Goal: Check status: Check status

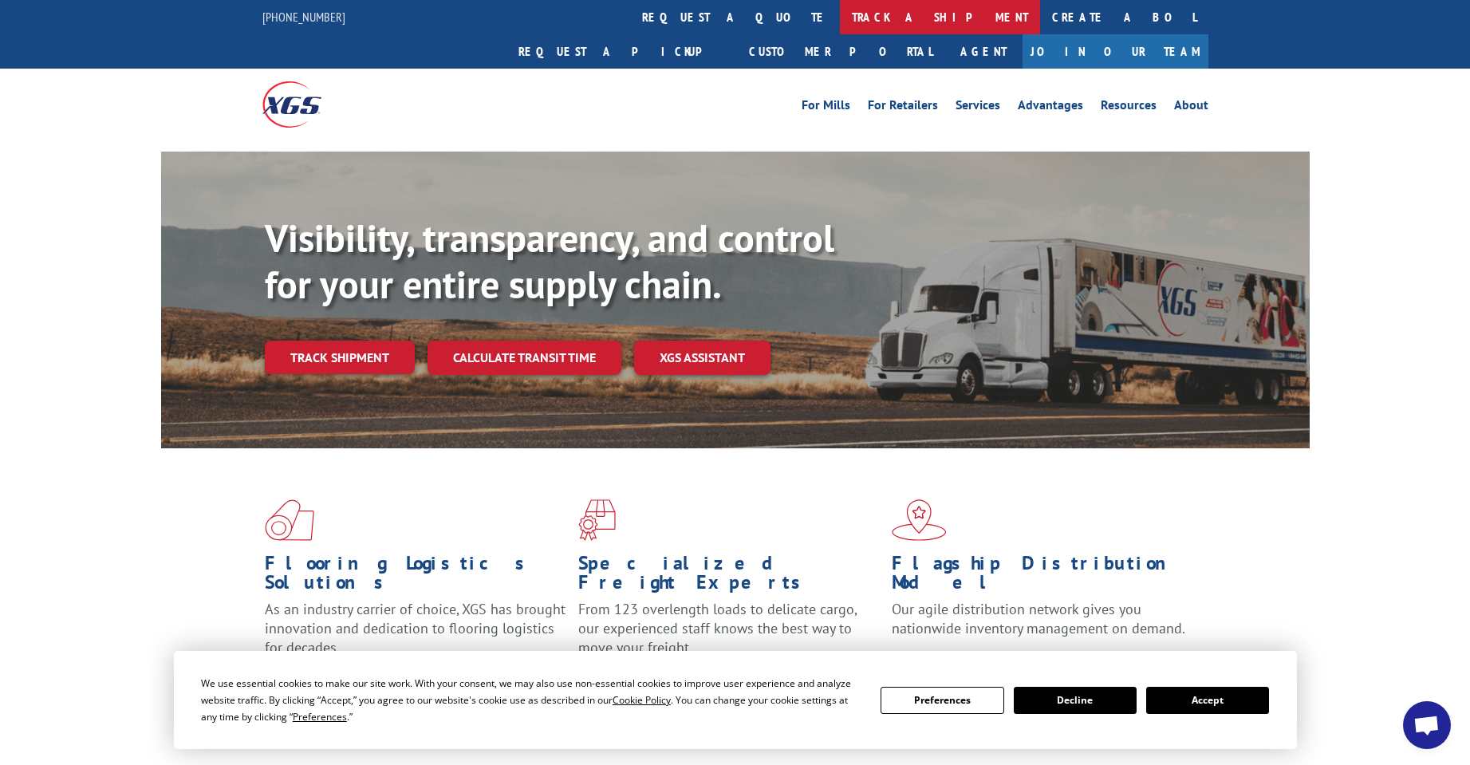
click at [840, 18] on link "track a shipment" at bounding box center [940, 17] width 200 height 34
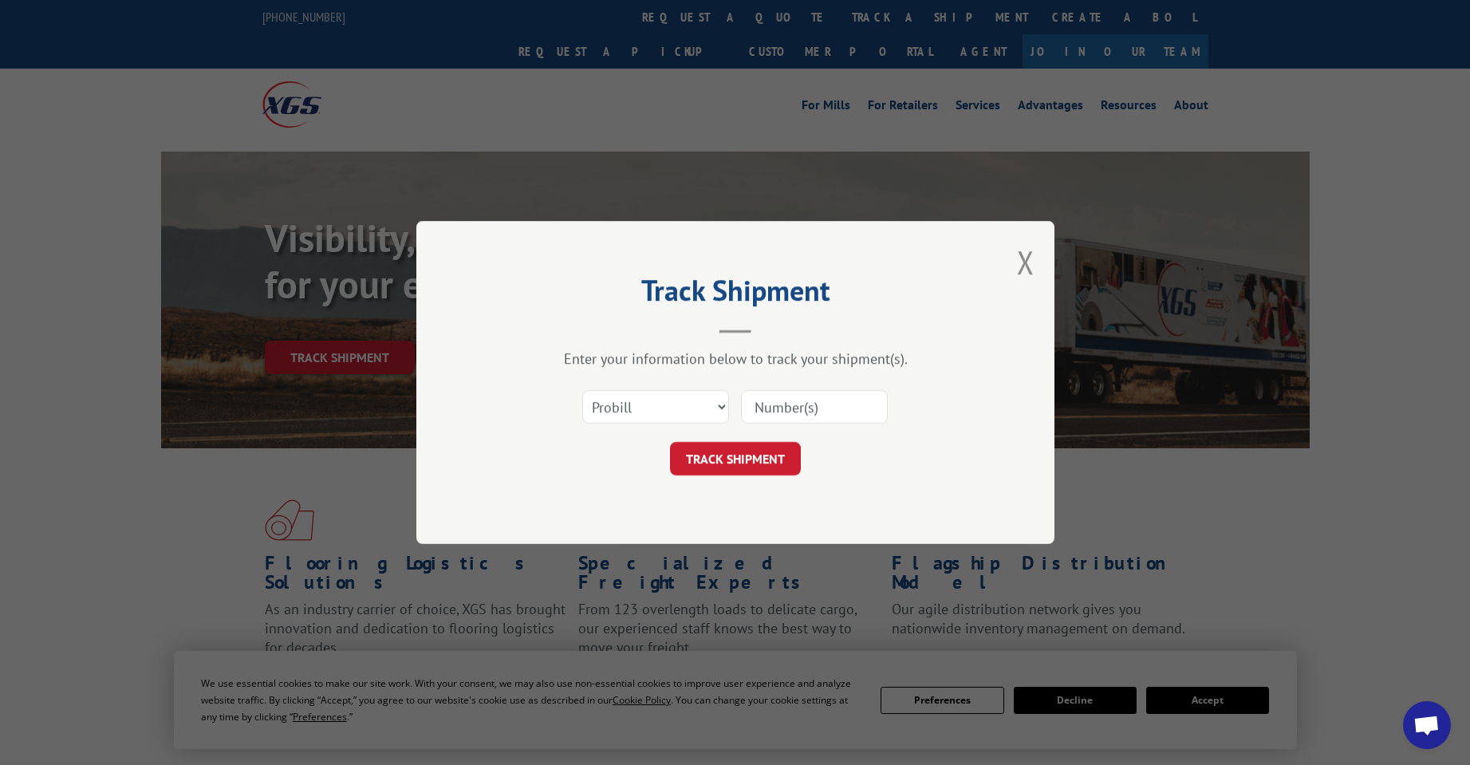
click at [782, 404] on input at bounding box center [814, 406] width 147 height 33
paste input "17564334"
type input "17564334"
click at [757, 467] on button "TRACK SHIPMENT" at bounding box center [735, 458] width 131 height 33
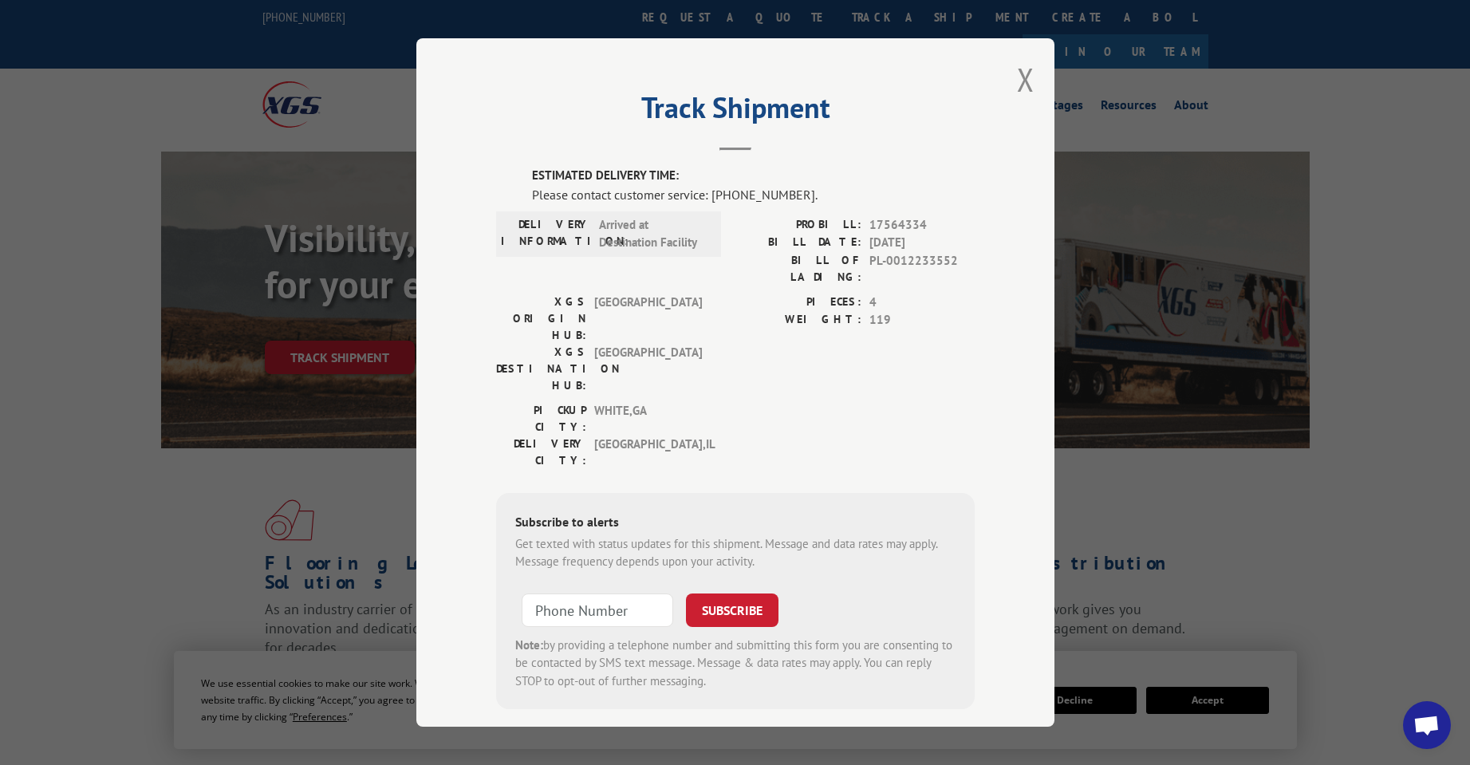
click at [901, 223] on span "17564334" at bounding box center [921, 225] width 105 height 18
copy span "17564334"
